Goal: Information Seeking & Learning: Learn about a topic

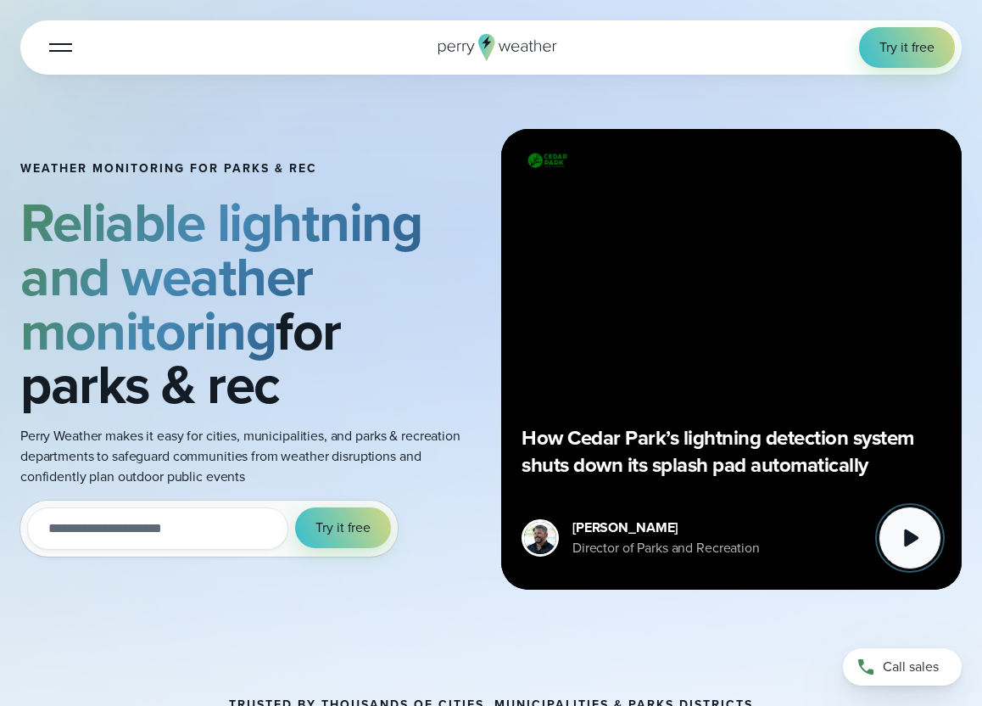
click at [904, 529] on icon at bounding box center [911, 538] width 14 height 18
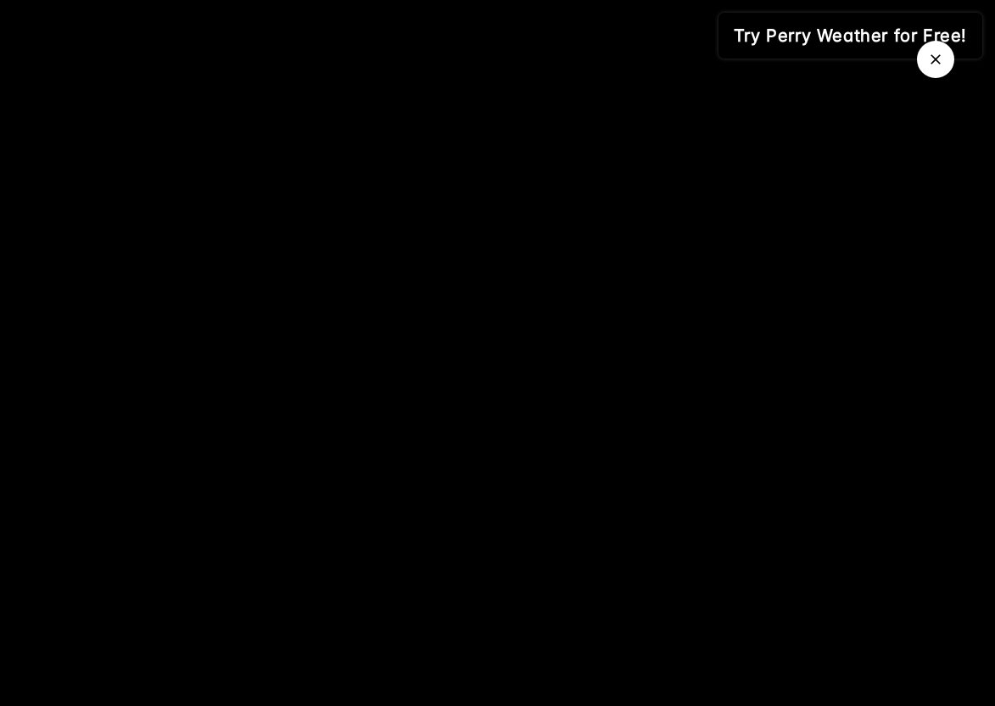
click at [933, 69] on button "Close Video" at bounding box center [935, 59] width 37 height 37
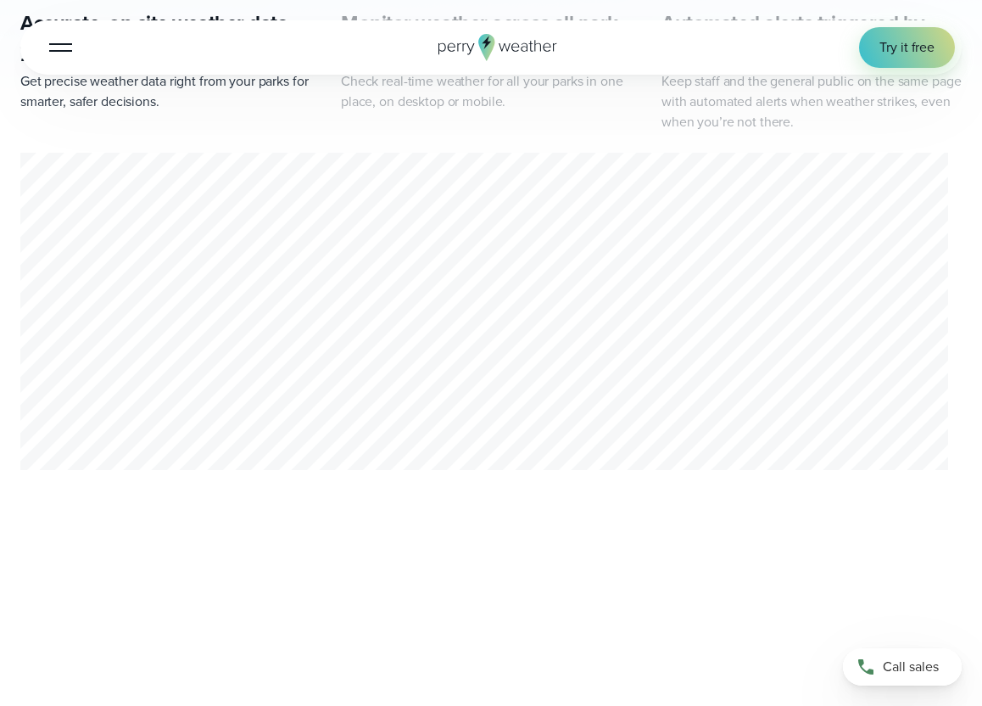
scroll to position [997, 0]
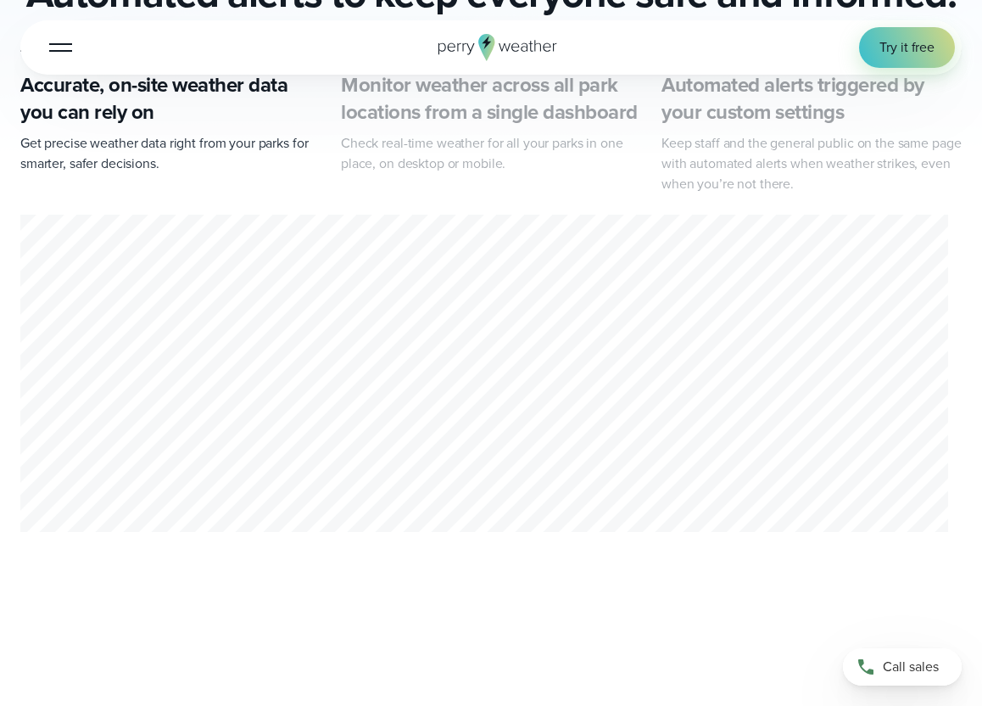
click at [126, 220] on span "Case Studies" at bounding box center [84, 240] width 86 height 41
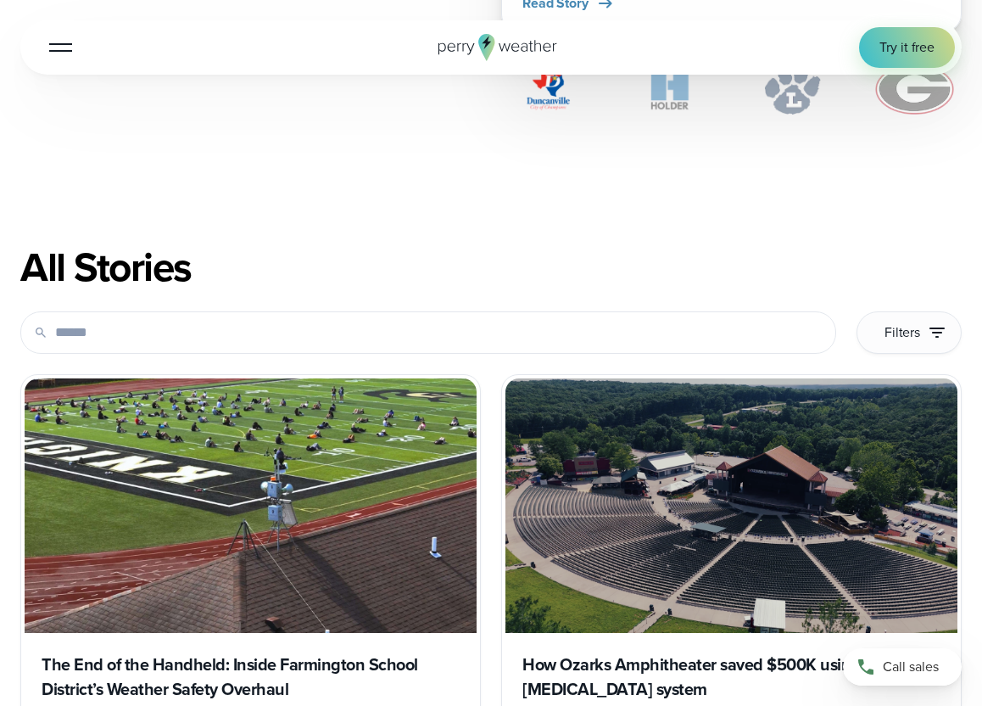
scroll to position [685, 0]
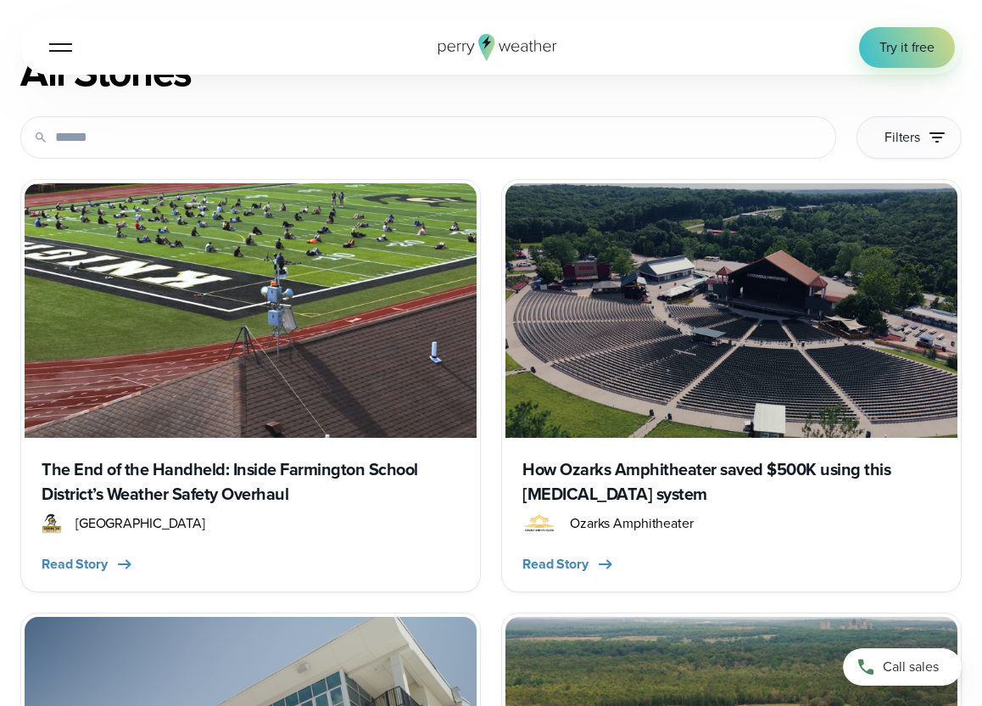
click at [758, 458] on h3 "How Ozarks Amphitheater saved $500K using this lightning safety system" at bounding box center [731, 482] width 418 height 49
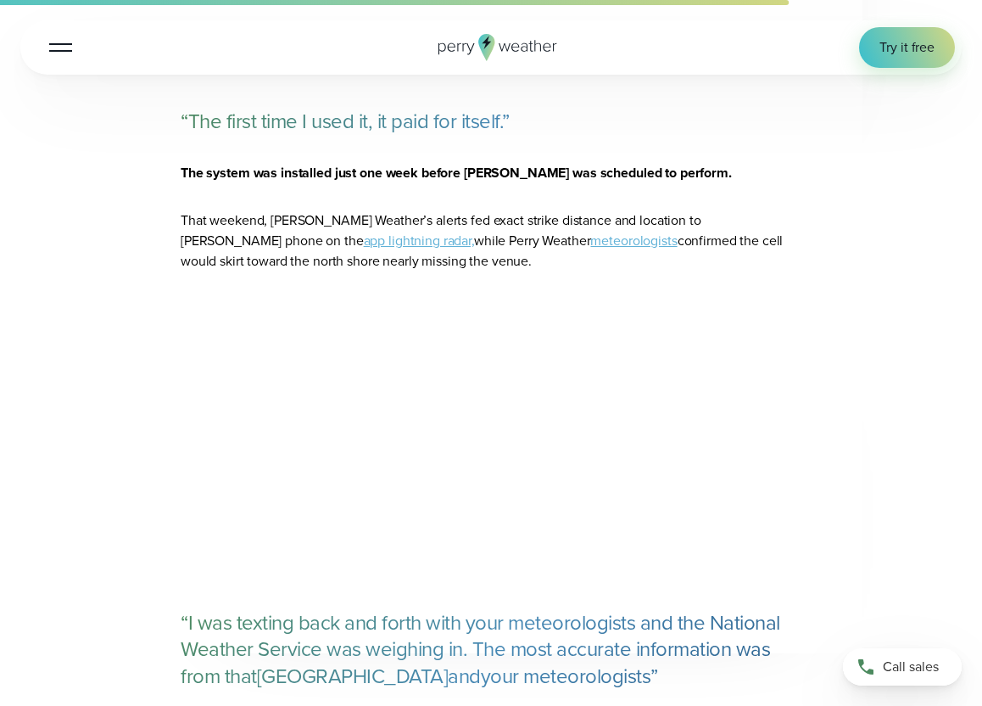
scroll to position [2970, 0]
